Goal: Information Seeking & Learning: Learn about a topic

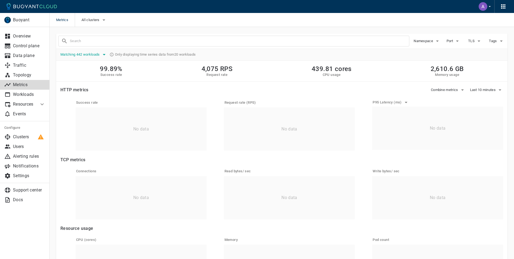
click at [105, 55] on icon "button" at bounding box center [104, 54] width 3 height 1
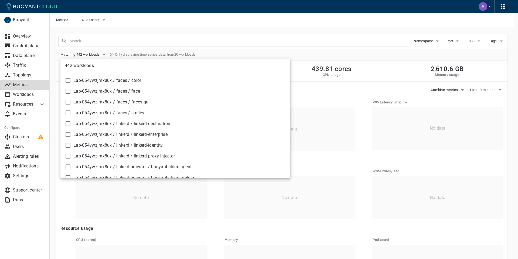
click at [220, 49] on div at bounding box center [259, 129] width 518 height 259
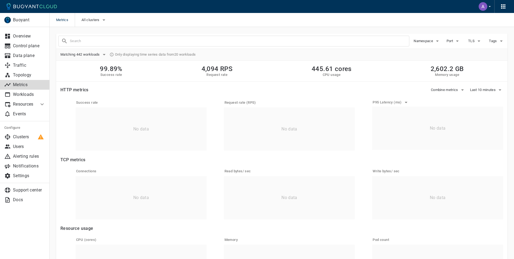
click at [248, 54] on div "Matching 442 workloads Only displaying time series data from 20 workloads" at bounding box center [281, 54] width 443 height 8
click at [260, 26] on div "Metrics All clusters" at bounding box center [282, 20] width 464 height 14
click at [11, 62] on link "Traffic" at bounding box center [25, 65] width 50 height 10
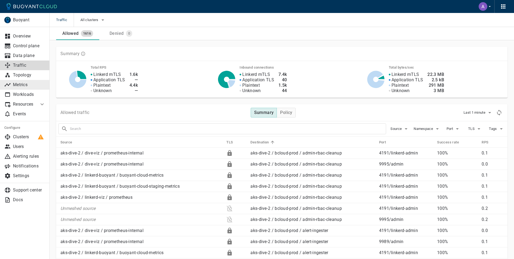
click at [29, 83] on p "Metrics" at bounding box center [29, 84] width 32 height 5
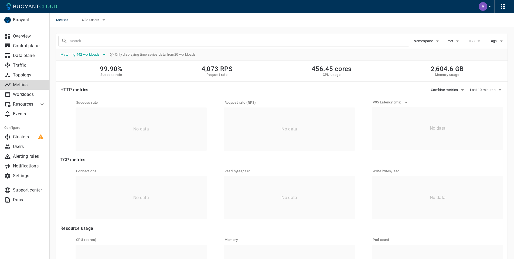
click at [103, 56] on icon "button" at bounding box center [104, 54] width 6 height 6
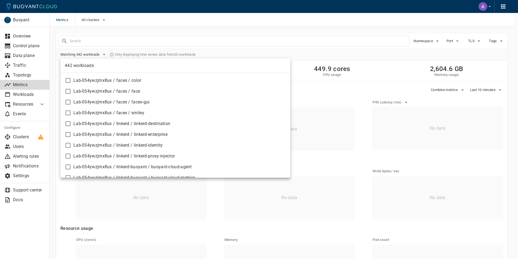
click at [208, 52] on div at bounding box center [259, 129] width 518 height 259
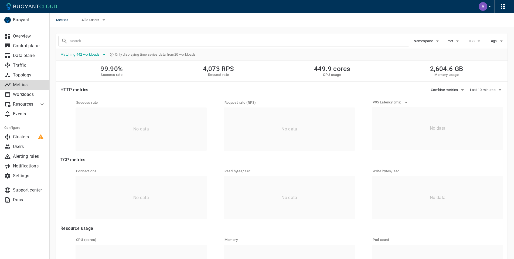
click at [104, 56] on icon "button" at bounding box center [104, 54] width 6 height 6
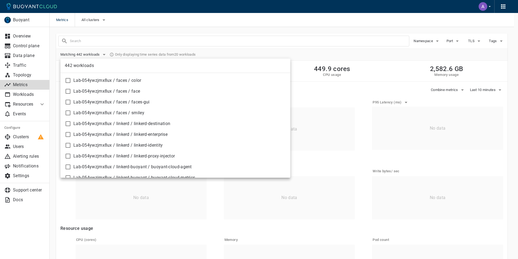
click at [184, 51] on div at bounding box center [259, 129] width 518 height 259
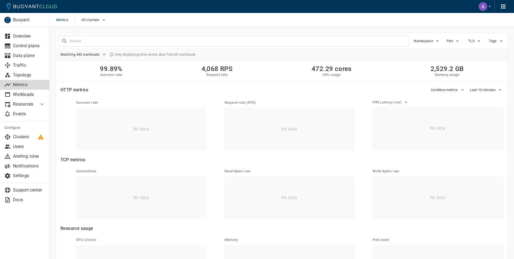
drag, startPoint x: 171, startPoint y: 57, endPoint x: 129, endPoint y: 57, distance: 41.8
click at [129, 57] on div "Matching 442 workloads Only displaying time series data from 20 workloads" at bounding box center [281, 54] width 443 height 8
click at [22, 66] on p "Traffic" at bounding box center [29, 65] width 32 height 5
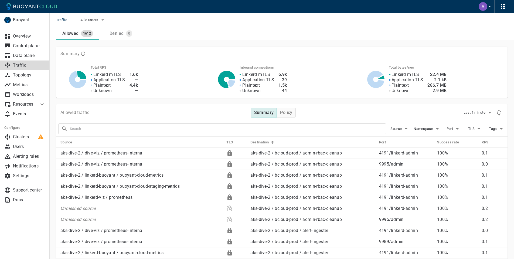
click at [101, 126] on input "text" at bounding box center [228, 129] width 316 height 8
click at [434, 128] on icon "button" at bounding box center [437, 128] width 6 height 6
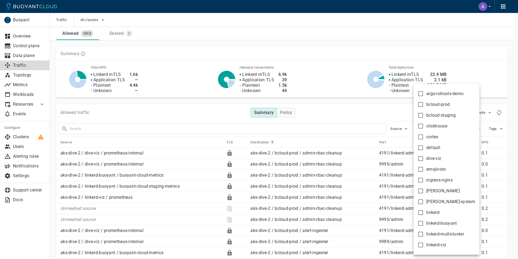
drag, startPoint x: 307, startPoint y: 124, endPoint x: 307, endPoint y: 128, distance: 4.6
click at [307, 128] on div at bounding box center [259, 129] width 518 height 259
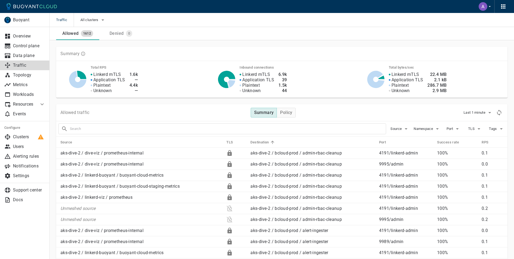
click at [307, 128] on div "argo-rollouts-demo bcloud-prod bcloud-staging clickhouse cortex default dive-vi…" at bounding box center [257, 129] width 514 height 259
click at [307, 128] on input "text" at bounding box center [228, 129] width 316 height 8
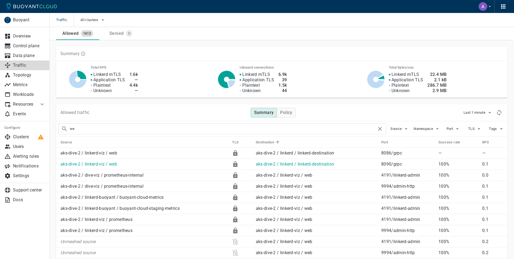
type input "w"
click at [80, 128] on input "text" at bounding box center [228, 129] width 316 height 8
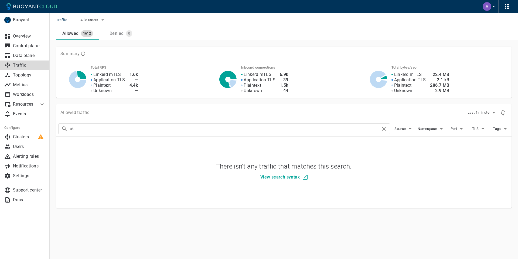
type input "a"
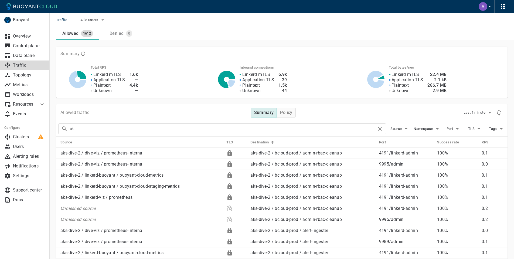
type input "a"
type input "linkerd-buoyant"
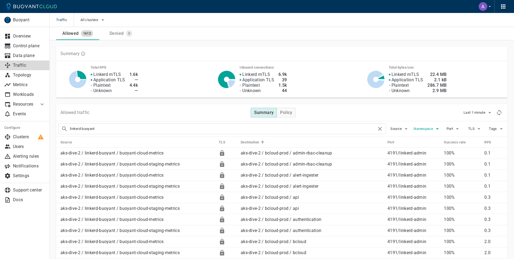
click at [436, 128] on icon "button" at bounding box center [437, 128] width 6 height 6
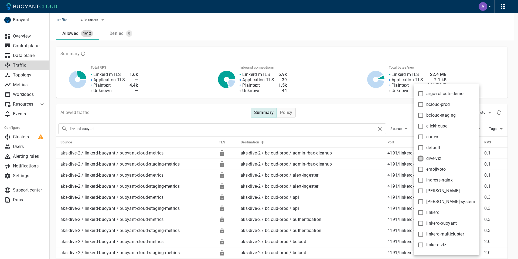
click at [421, 158] on input "dive-viz" at bounding box center [420, 158] width 6 height 6
checkbox input "true"
type input "linkerd-buoyant namespace:dive-viz"
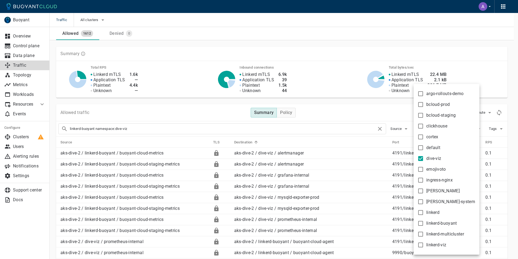
click at [385, 117] on div at bounding box center [259, 129] width 518 height 259
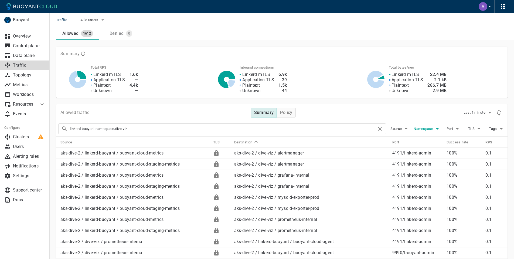
click at [432, 131] on span "Namespace" at bounding box center [424, 129] width 21 height 4
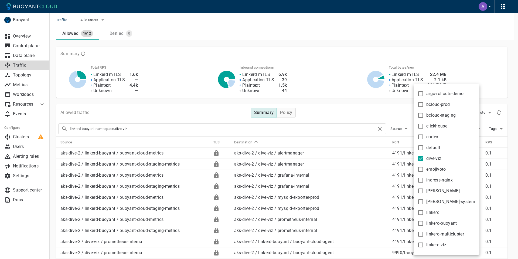
click at [334, 121] on div at bounding box center [259, 129] width 518 height 259
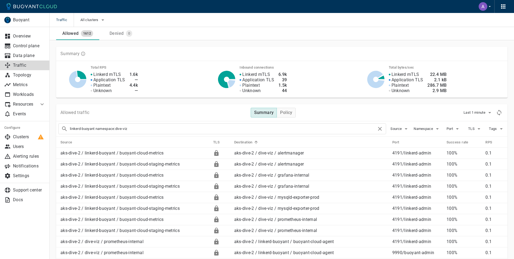
click at [325, 111] on div "Allowed traffic Summary Policy Last 1 minute" at bounding box center [281, 112] width 451 height 17
